Goal: Complete application form

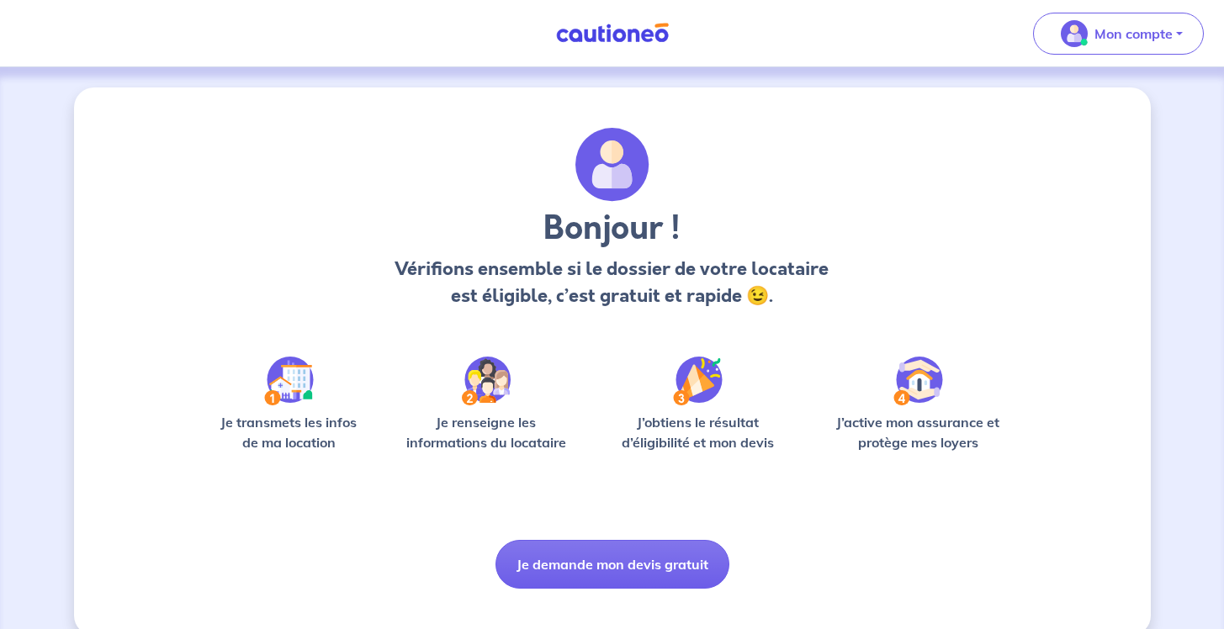
scroll to position [27, 0]
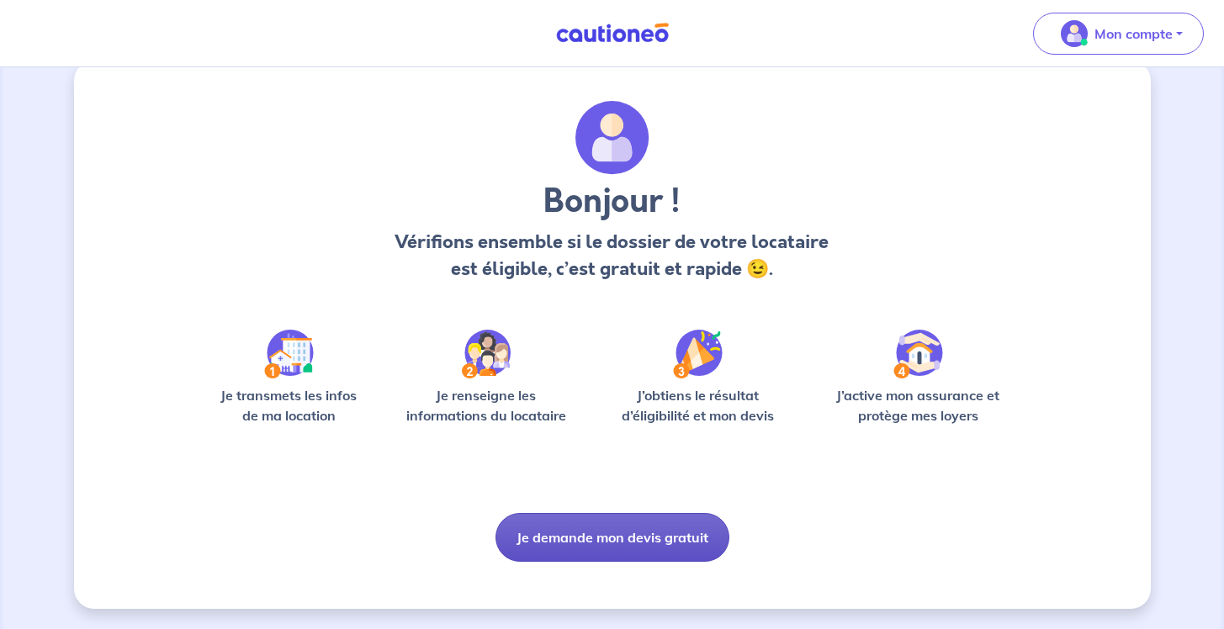
click at [603, 541] on button "Je demande mon devis gratuit" at bounding box center [613, 537] width 234 height 49
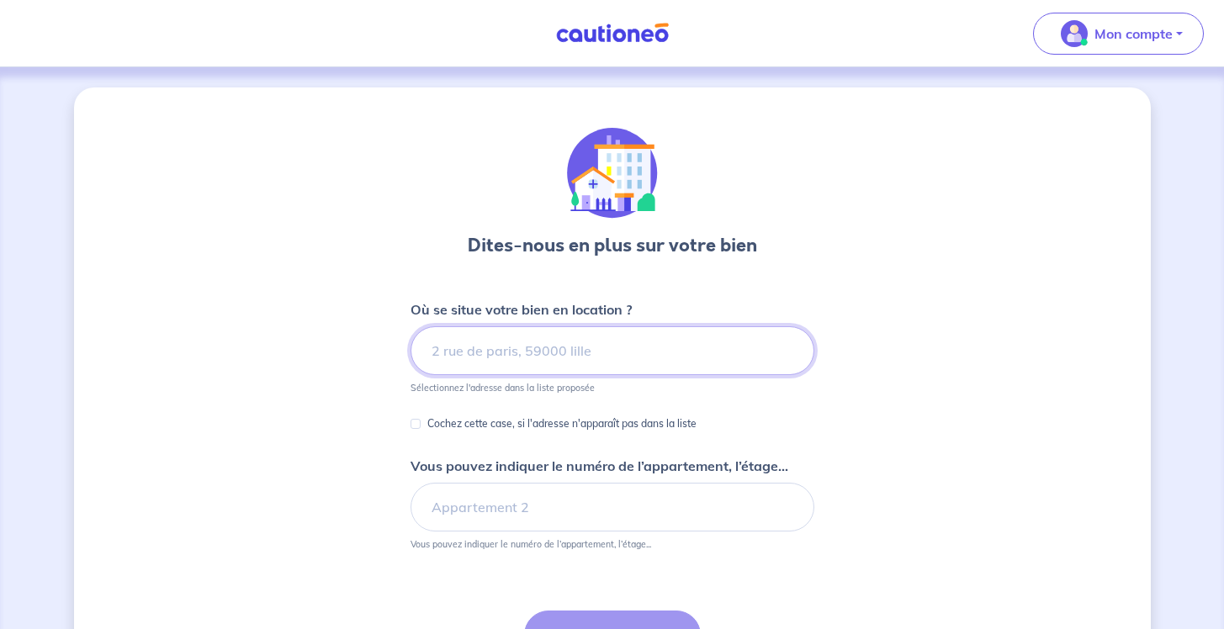
click at [602, 343] on input at bounding box center [613, 351] width 404 height 49
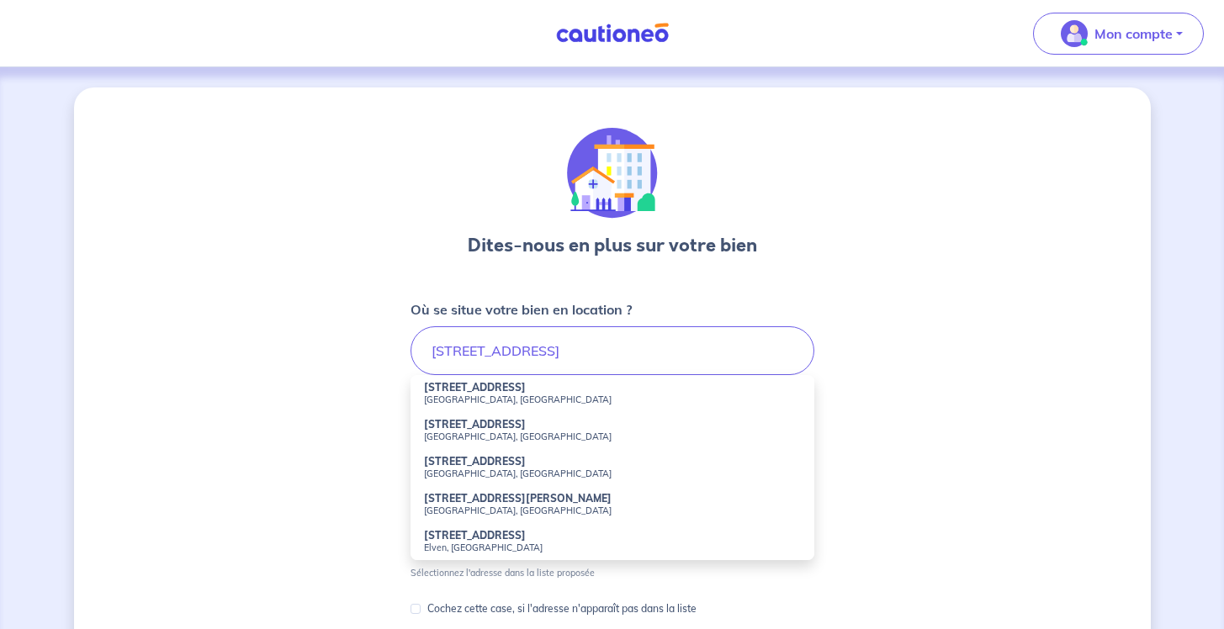
click at [599, 380] on li "[STREET_ADDRESS]" at bounding box center [613, 393] width 404 height 37
type input "[STREET_ADDRESS]"
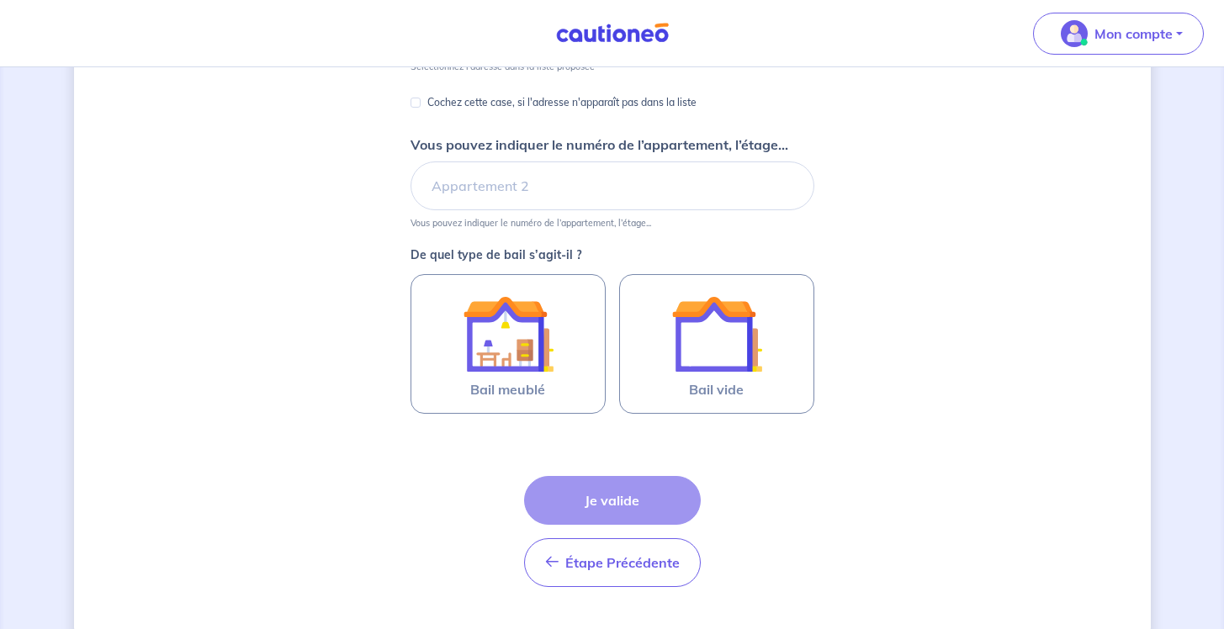
scroll to position [324, 0]
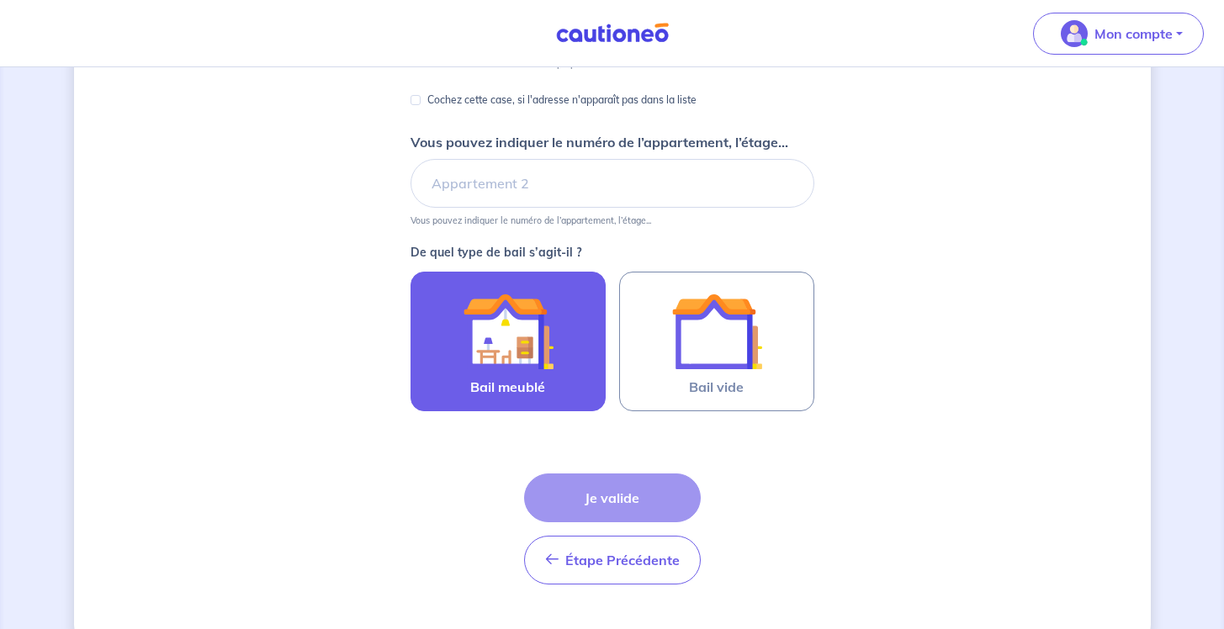
click at [556, 364] on div at bounding box center [508, 331] width 153 height 91
click at [0, 0] on input "Bail meublé" at bounding box center [0, 0] width 0 height 0
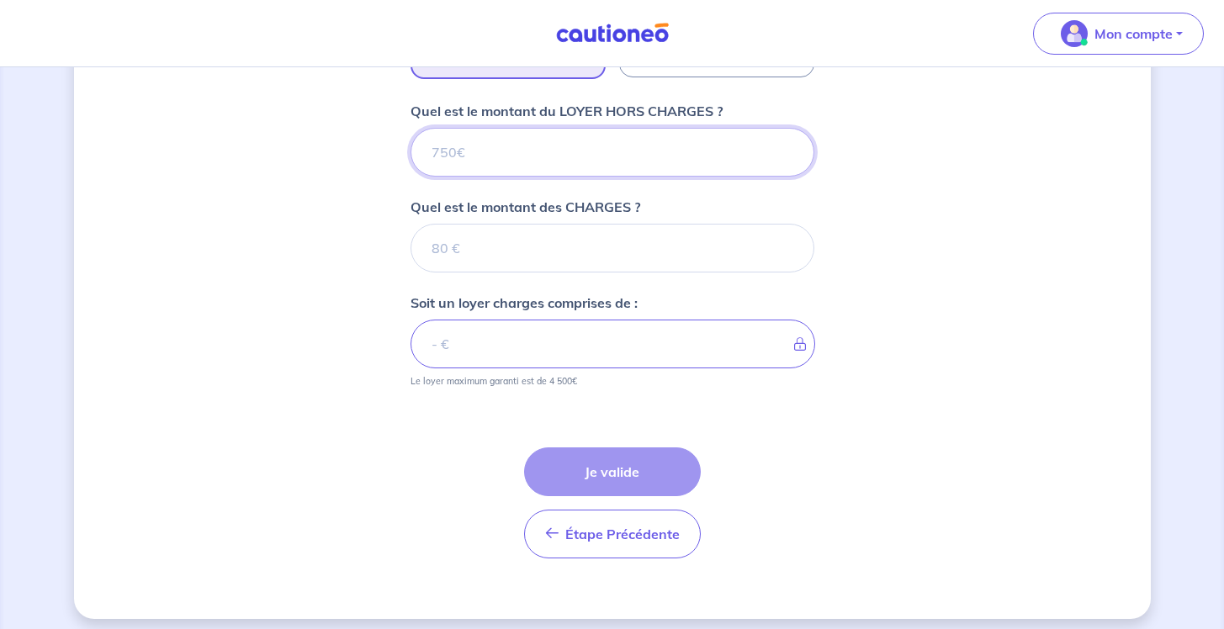
scroll to position [668, 0]
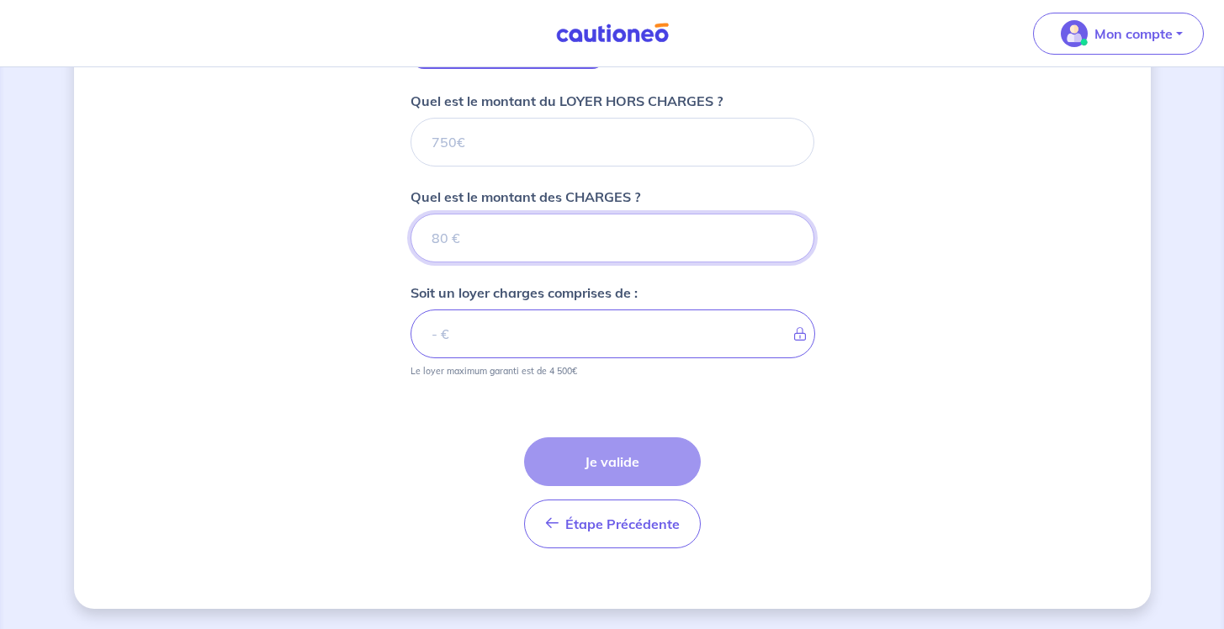
click at [577, 257] on input "Quel est le montant des CHARGES ?" at bounding box center [613, 238] width 404 height 49
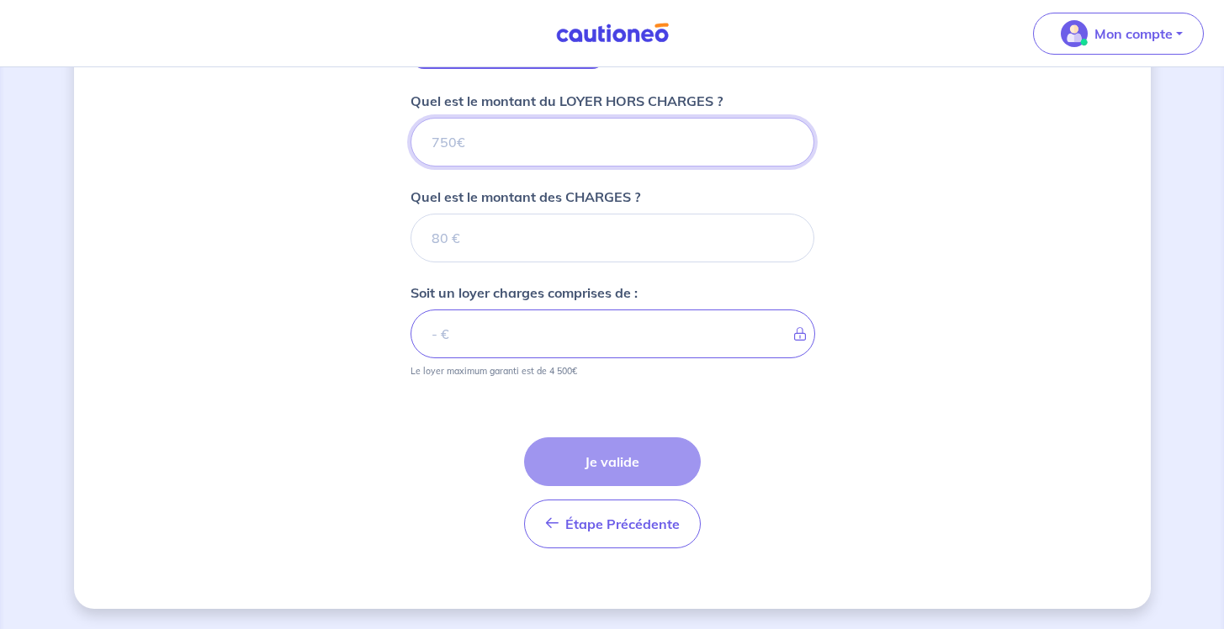
click at [560, 146] on input "Quel est le montant du LOYER HORS CHARGES ?" at bounding box center [613, 142] width 404 height 49
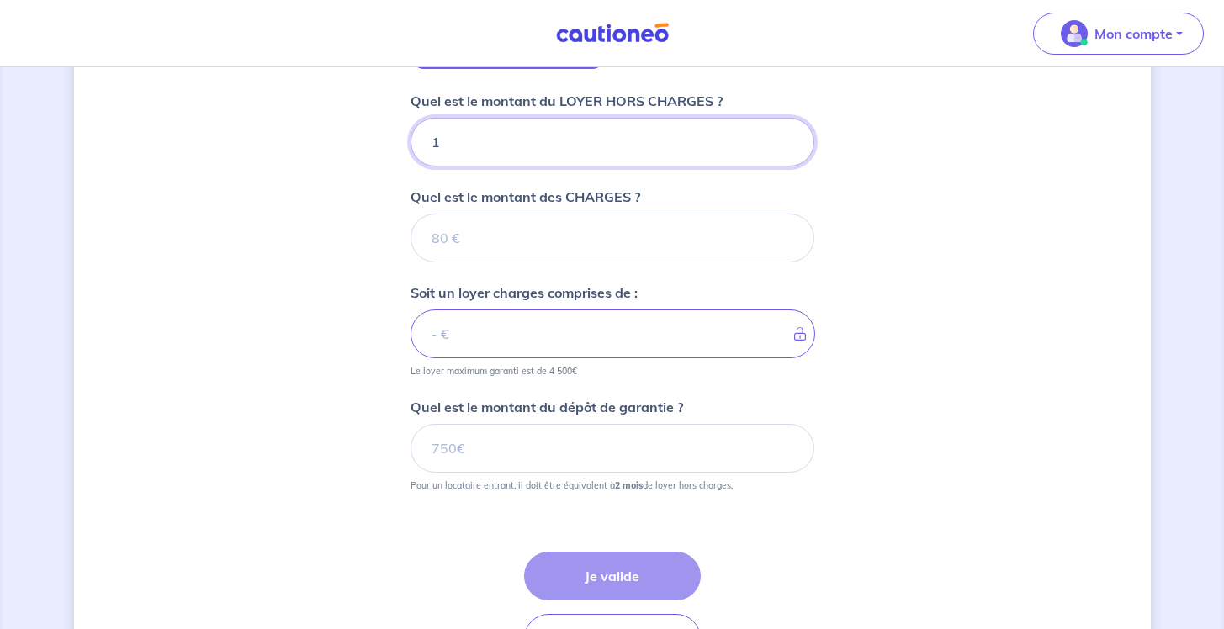
type input "15"
type input "1500"
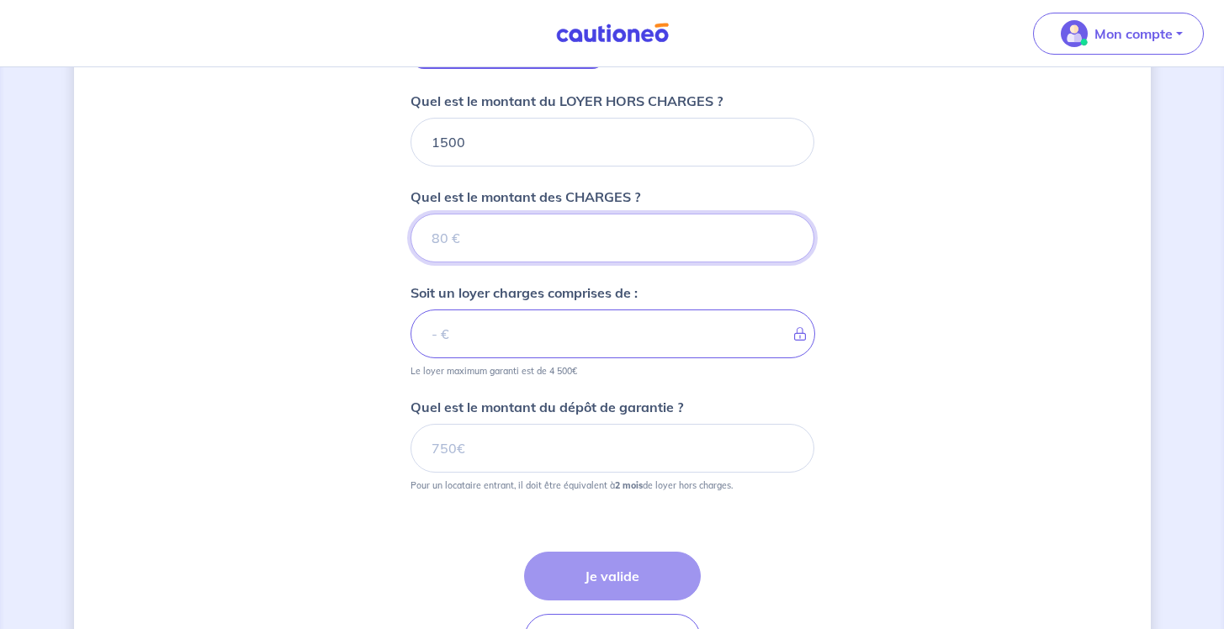
click at [528, 243] on input "Quel est le montant des CHARGES ?" at bounding box center [613, 238] width 404 height 49
click at [512, 249] on input "Quel est le montant des CHARGES ?" at bounding box center [613, 238] width 404 height 49
type input "25"
type input "1502"
type input "250"
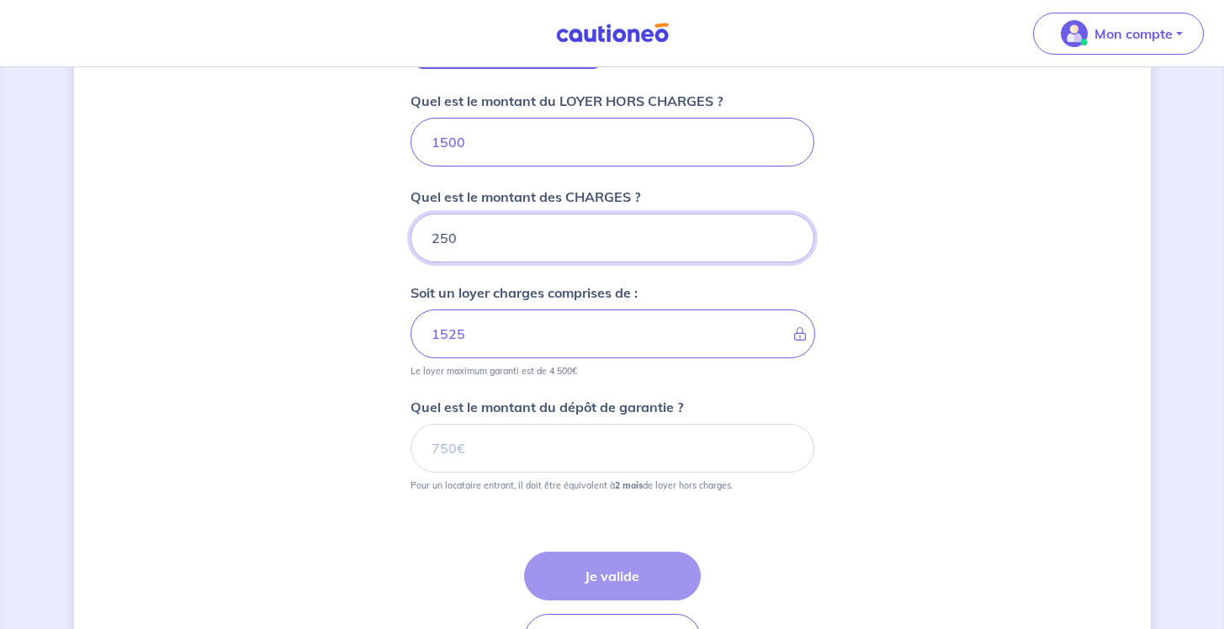
type input "1750"
type input "250"
click at [498, 147] on input "1500" at bounding box center [613, 142] width 404 height 49
type input "15"
type input "265"
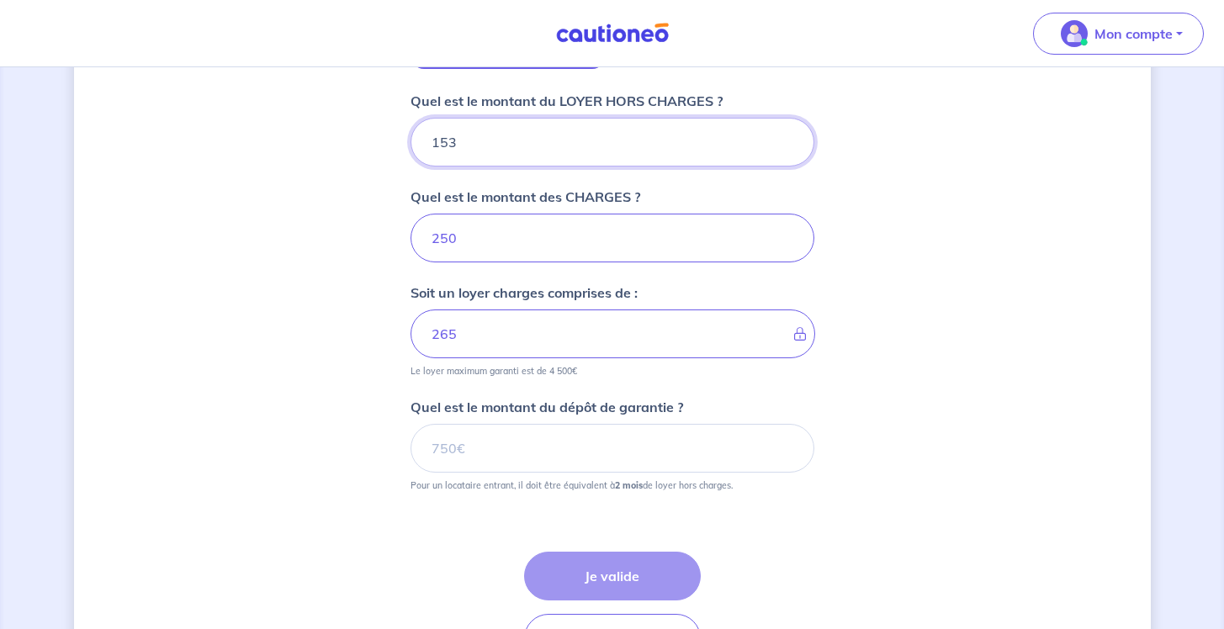
type input "1530"
type input "1780"
type input "1530"
click at [911, 292] on div "Dites-nous en plus sur votre bien Où se situe votre bien en location ? [STREET_…" at bounding box center [612, 71] width 1077 height 1304
click at [474, 454] on input "Quel est le montant du dépôt de garantie ?" at bounding box center [613, 448] width 404 height 49
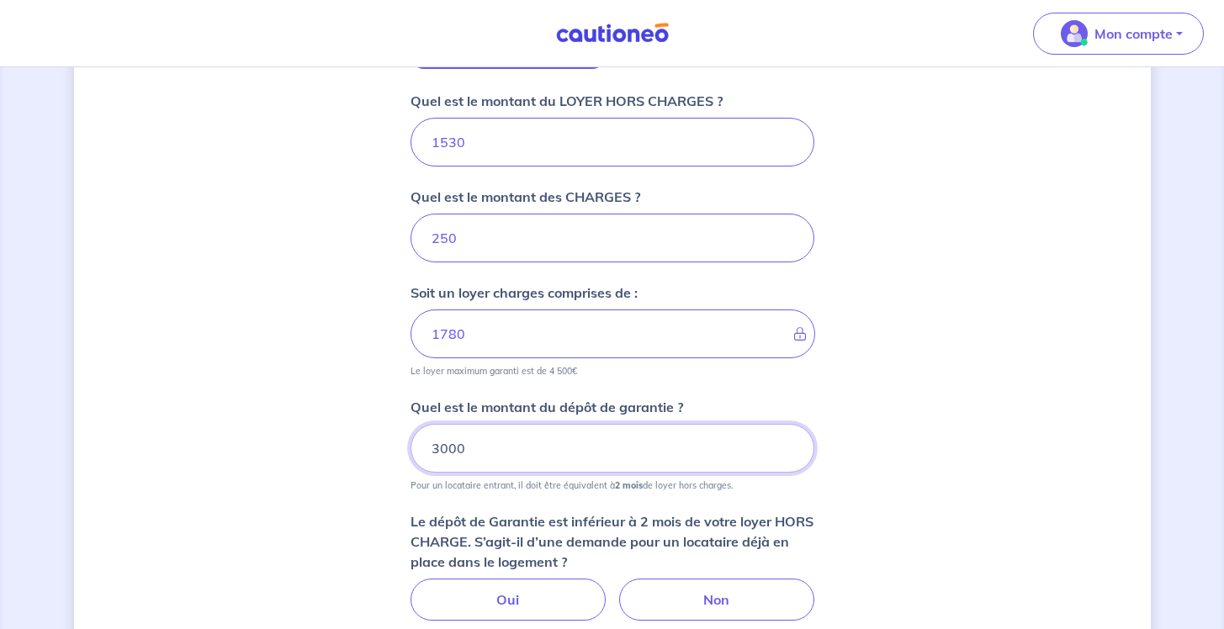
type input "3000"
click at [1013, 438] on div "Dites-nous en plus sur votre bien Où se situe votre bien en location ? [STREET_…" at bounding box center [612, 136] width 1077 height 1434
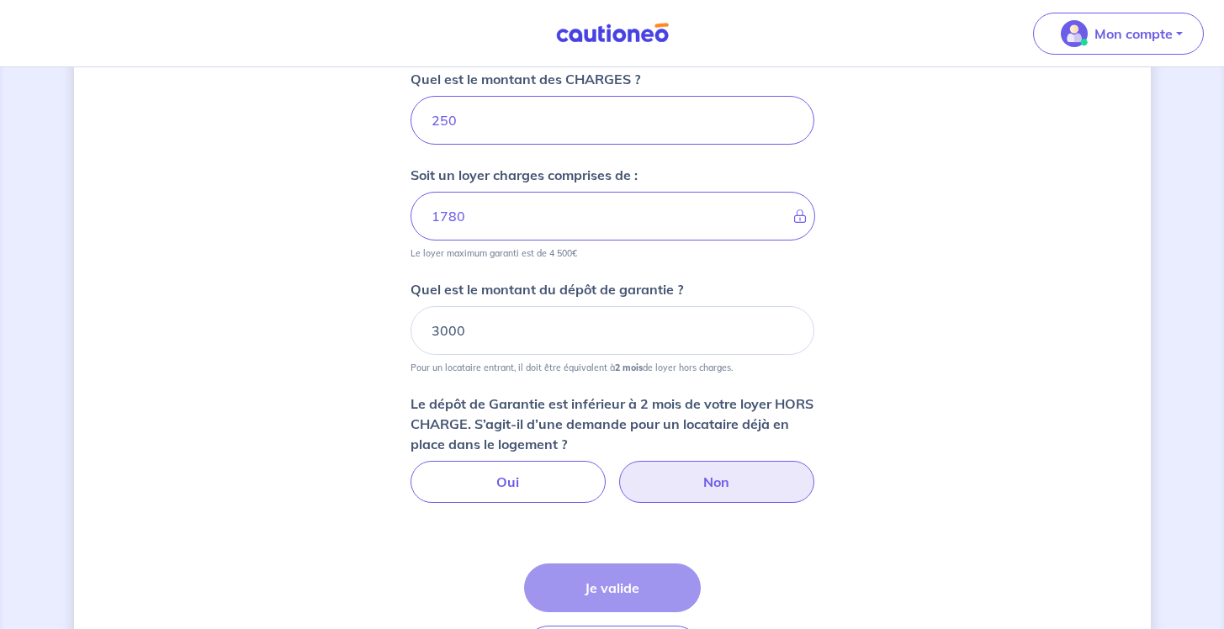
click at [677, 476] on label "Non" at bounding box center [716, 482] width 195 height 42
click at [618, 472] on input "Non" at bounding box center [612, 466] width 11 height 11
radio input "true"
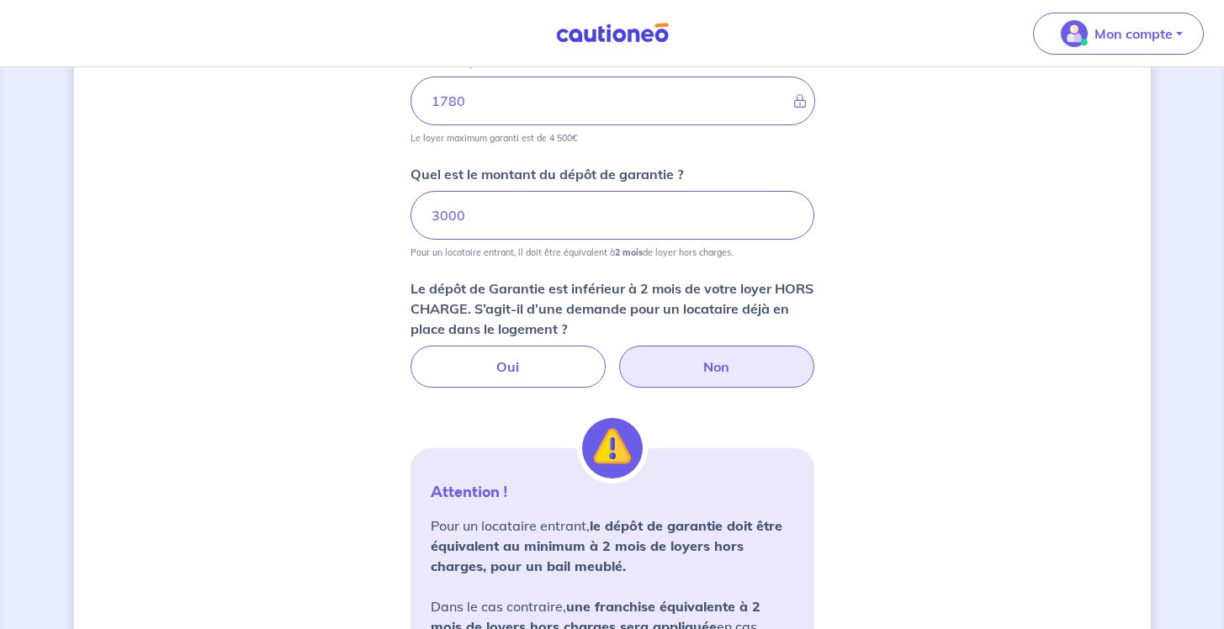
scroll to position [889, 0]
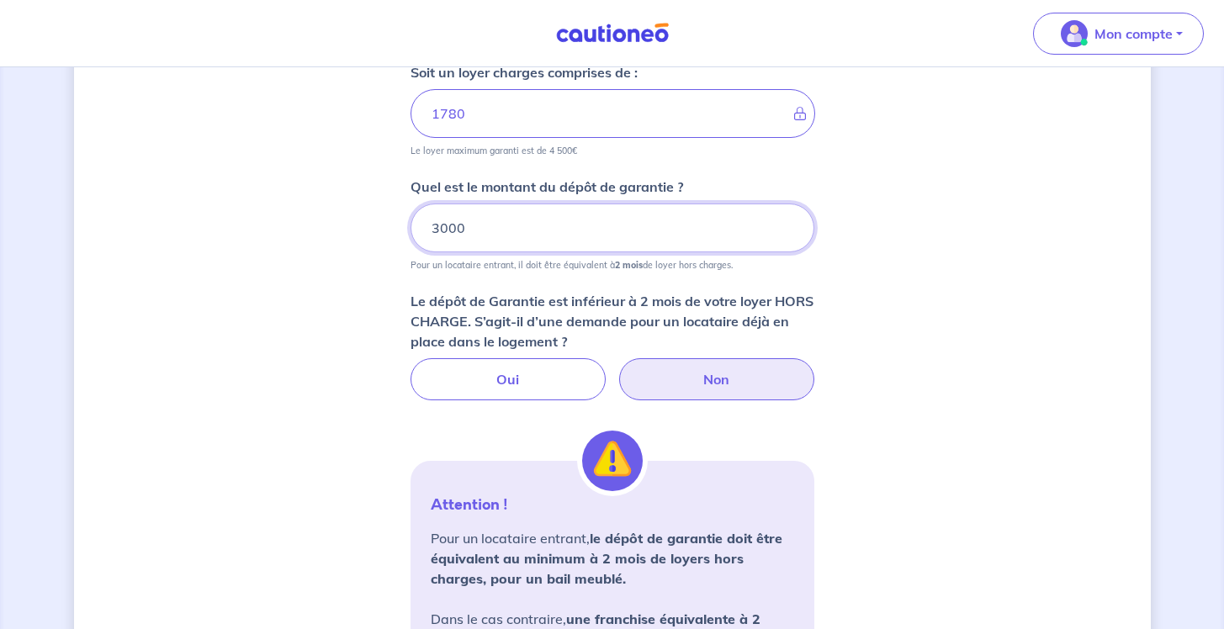
click at [479, 225] on input "3000" at bounding box center [613, 228] width 404 height 49
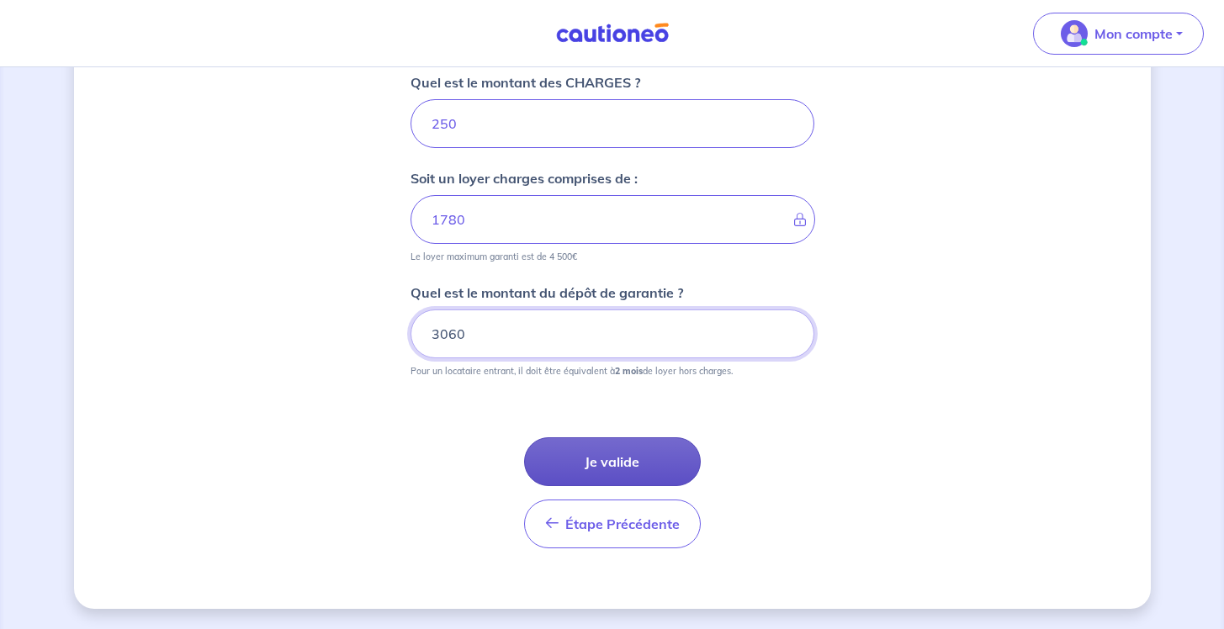
type input "3060"
click at [628, 462] on button "Je valide" at bounding box center [612, 462] width 177 height 49
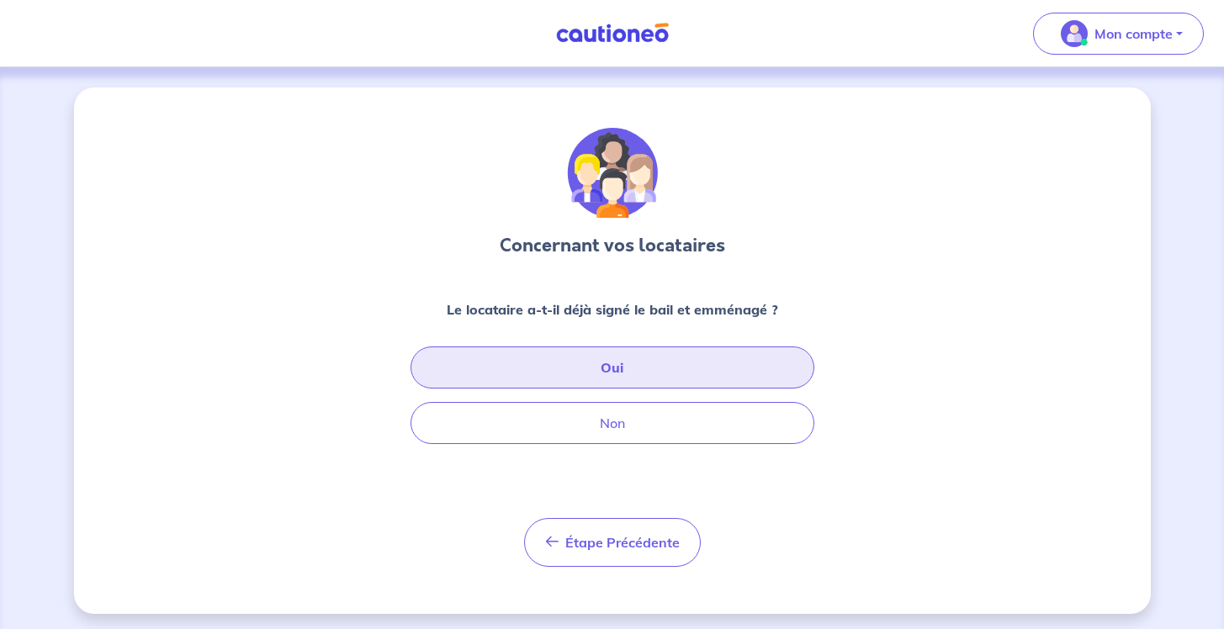
click at [666, 370] on button "Oui" at bounding box center [613, 368] width 404 height 42
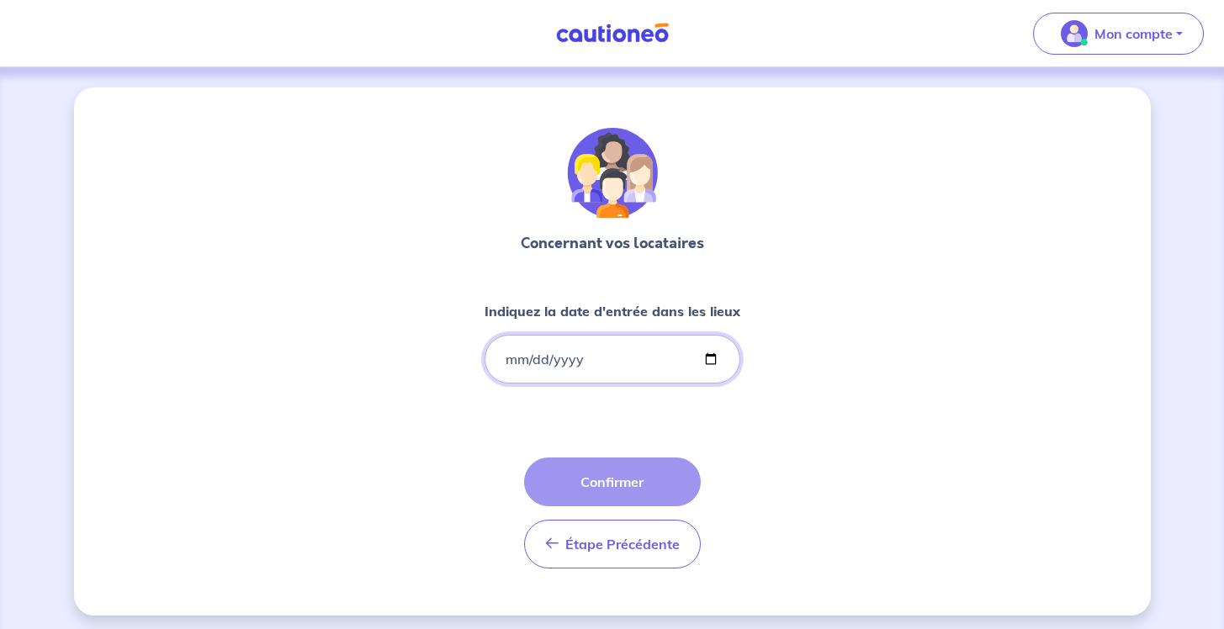
click at [634, 352] on input "Indiquez la date d'entrée dans les lieux" at bounding box center [613, 359] width 256 height 49
click at [709, 353] on input "Indiquez la date d'entrée dans les lieux" at bounding box center [613, 359] width 256 height 49
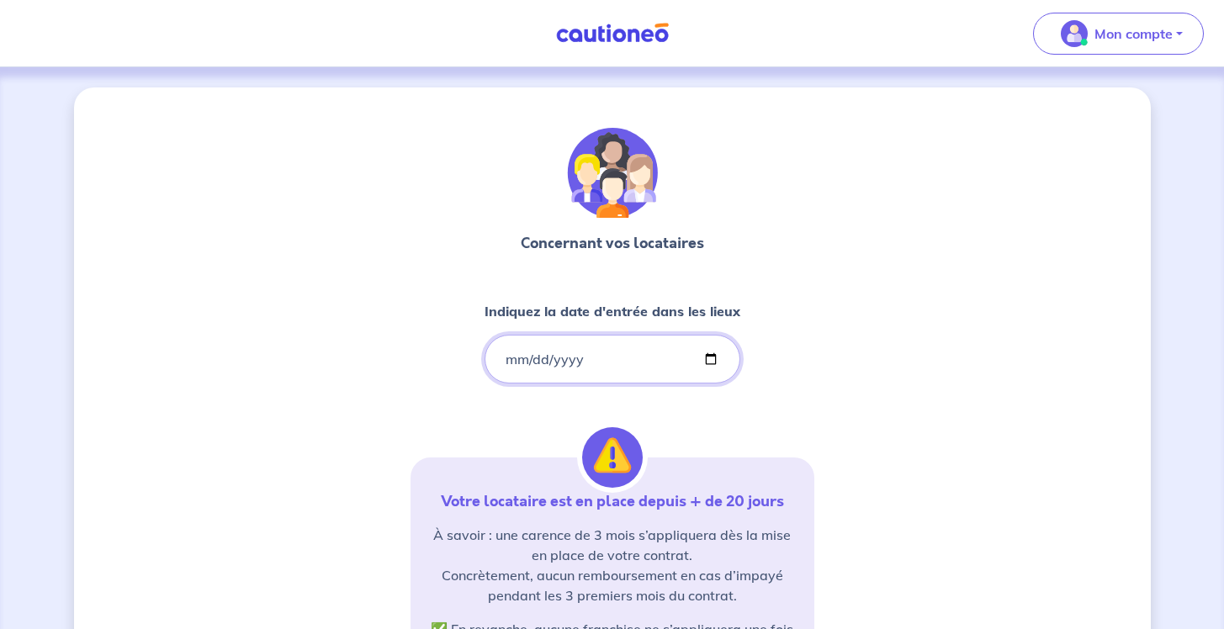
type input "[DATE]"
click at [809, 376] on div "Concernant vos locataires Indiquez la date d'entrée dans les lieux [DATE] Votre…" at bounding box center [613, 510] width 404 height 764
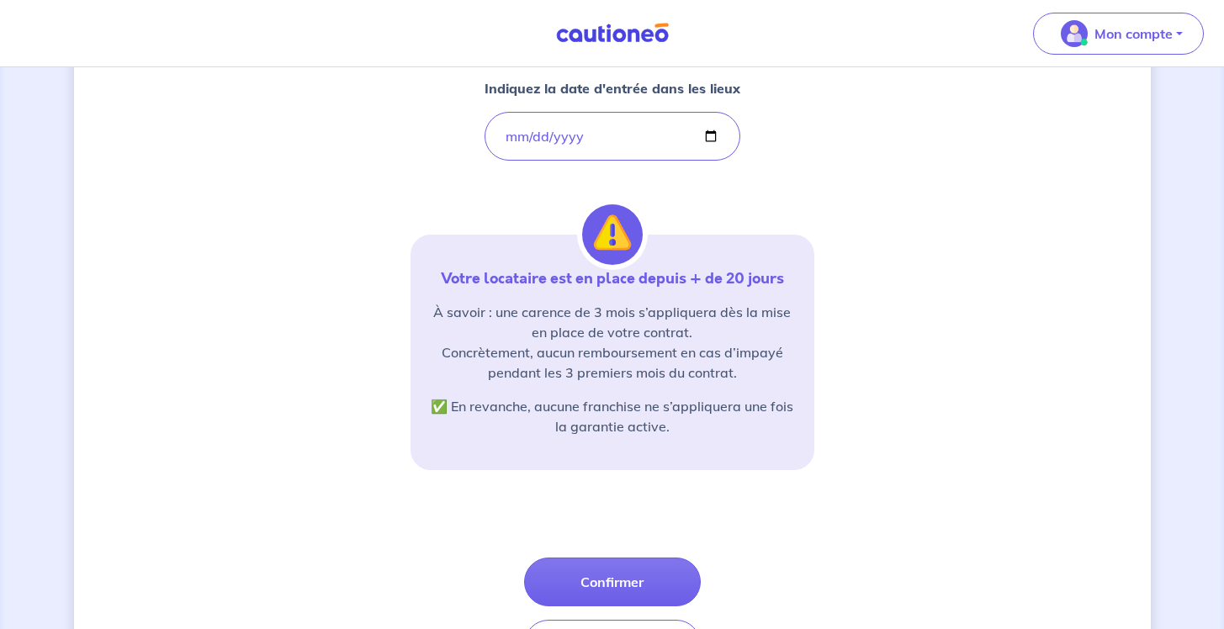
scroll to position [251, 0]
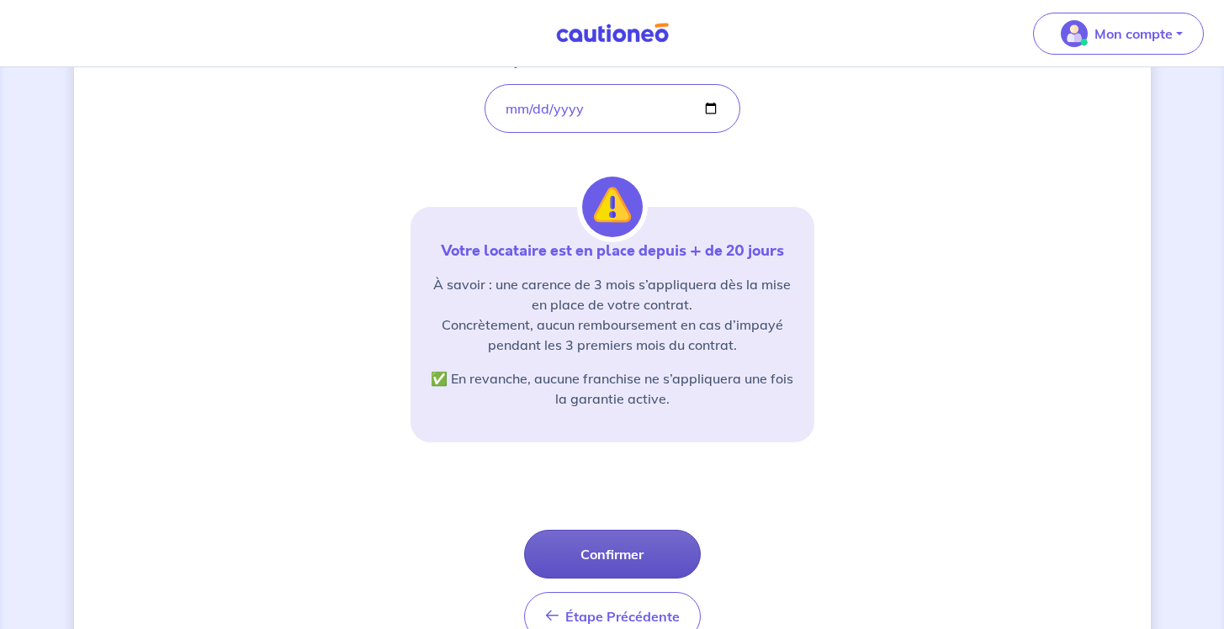
click at [608, 550] on button "Confirmer" at bounding box center [612, 554] width 177 height 49
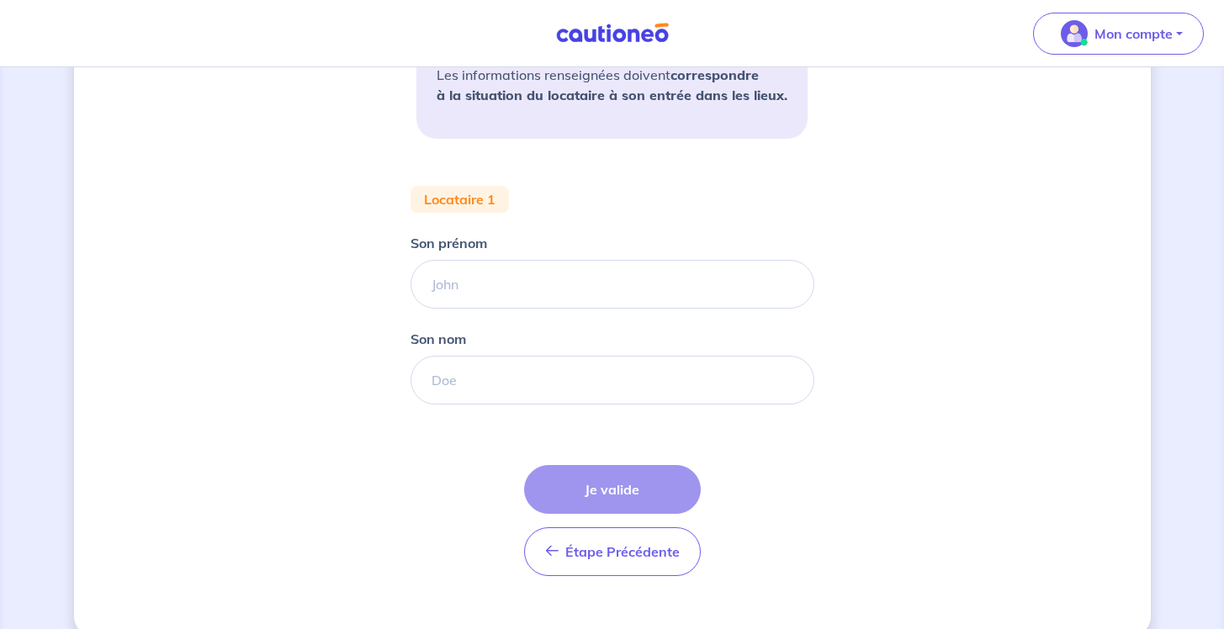
scroll to position [478, 0]
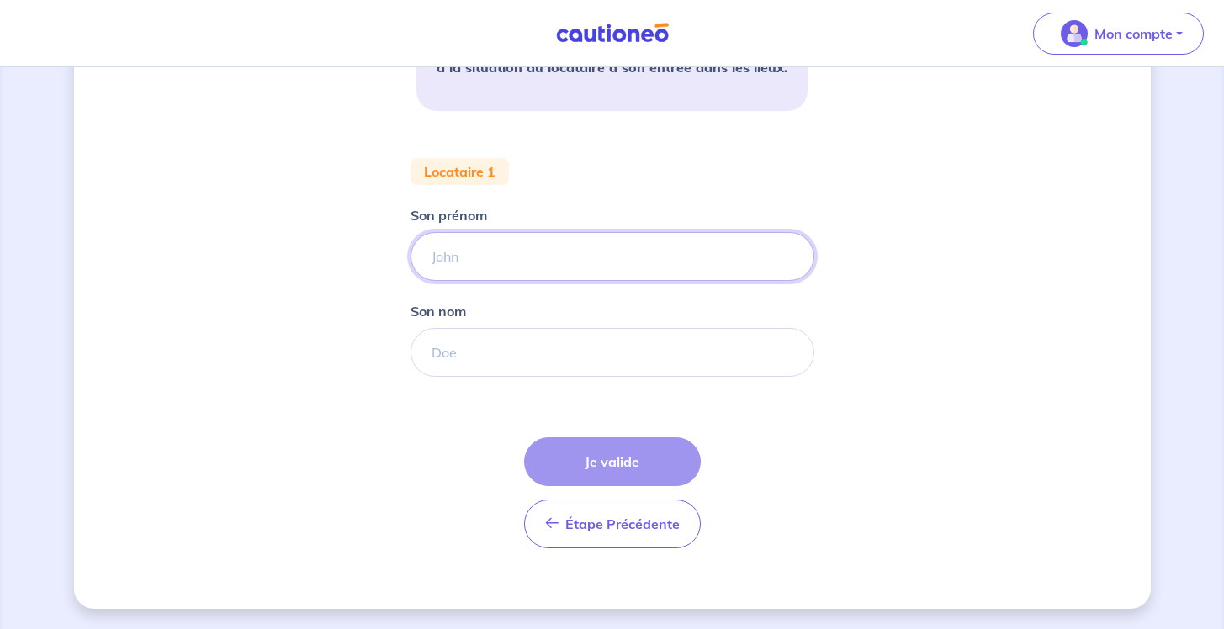
click at [540, 236] on input "Son prénom" at bounding box center [613, 256] width 404 height 49
type input "[PERSON_NAME]"
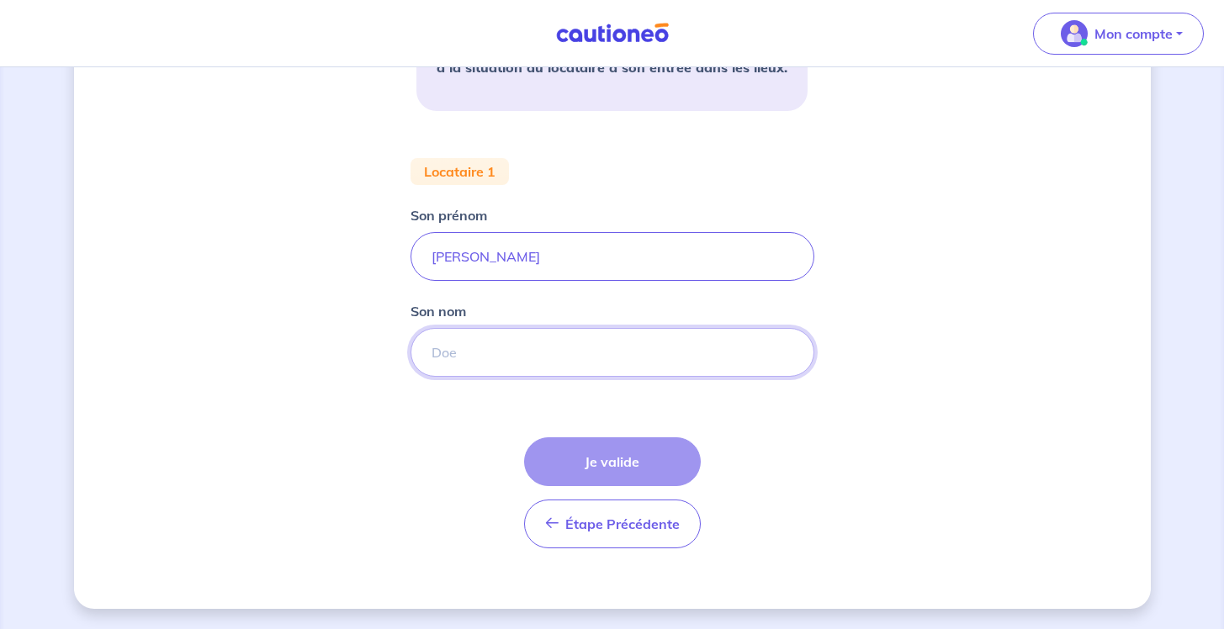
click at [518, 353] on input "Son nom" at bounding box center [613, 352] width 404 height 49
type input "Ash"
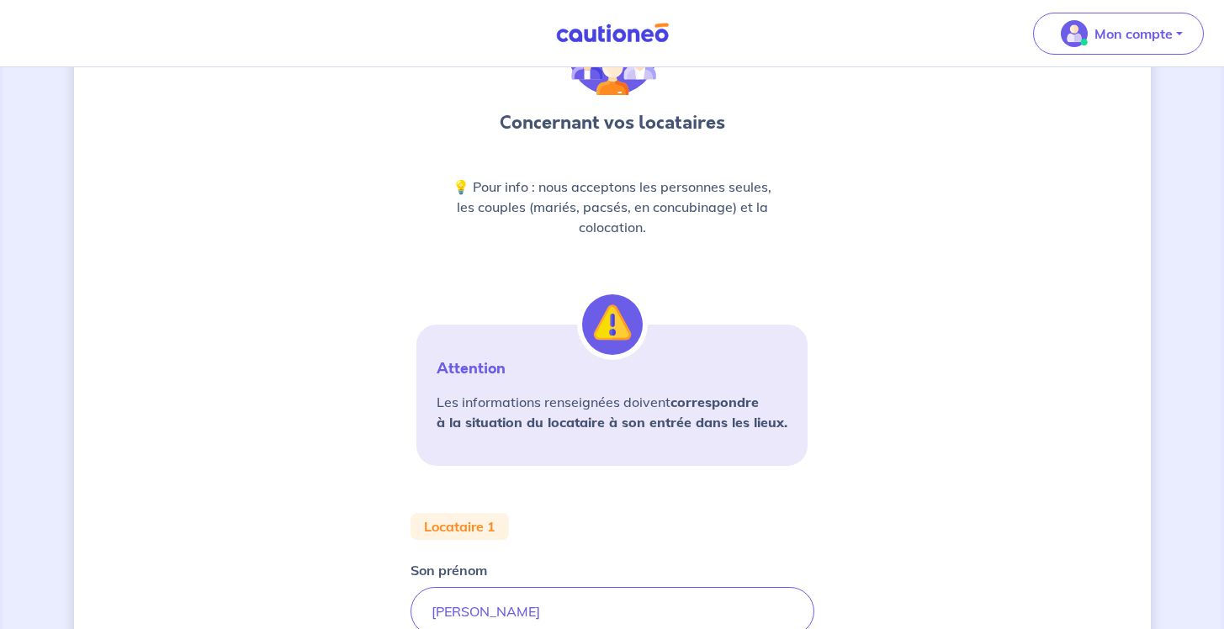
scroll to position [114, 0]
